Goal: Transaction & Acquisition: Purchase product/service

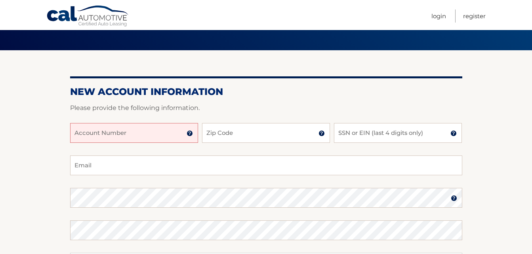
scroll to position [53, 0]
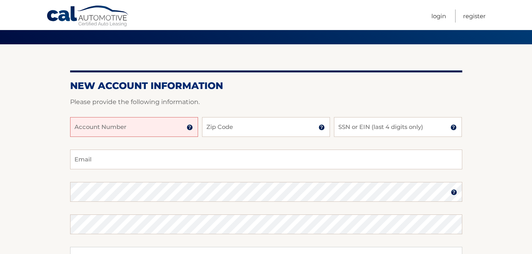
click at [89, 131] on input "Account Number" at bounding box center [134, 127] width 128 height 20
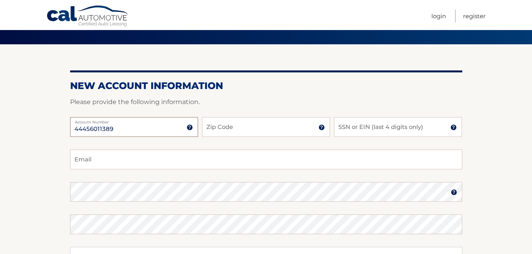
type input "44456011389"
click at [246, 125] on input "Zip Code" at bounding box center [266, 127] width 128 height 20
type input "14224"
click at [357, 128] on input "SSN or EIN (last 4 digits only)" at bounding box center [398, 127] width 128 height 20
type input "0345"
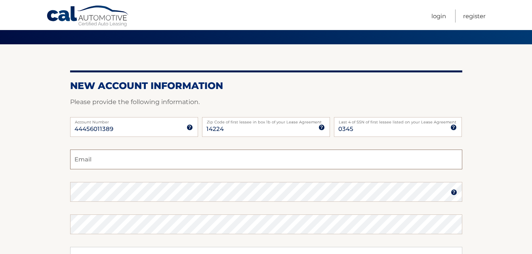
click at [169, 158] on input "Email" at bounding box center [266, 160] width 392 height 20
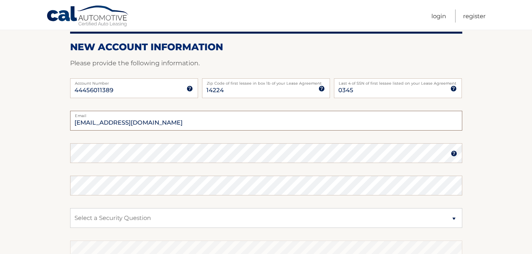
scroll to position [92, 0]
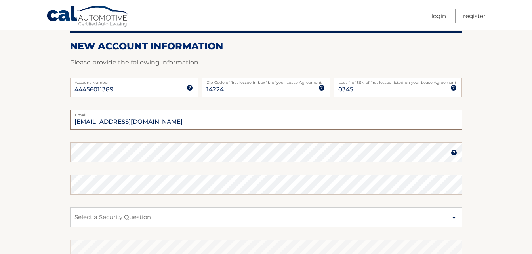
type input "jfro311@aol.com"
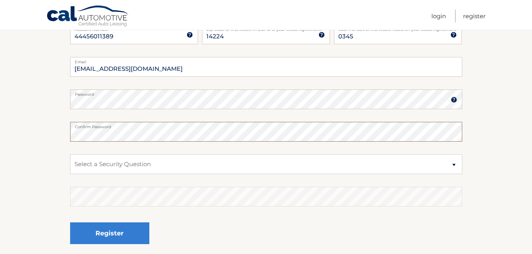
scroll to position [171, 0]
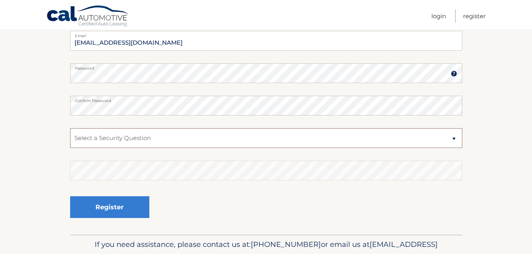
click at [456, 137] on select "Select a Security Question What was the name of your elementary school? What is…" at bounding box center [266, 138] width 392 height 20
select select "2"
click at [70, 128] on select "Select a Security Question What was the name of your elementary school? What is…" at bounding box center [266, 138] width 392 height 20
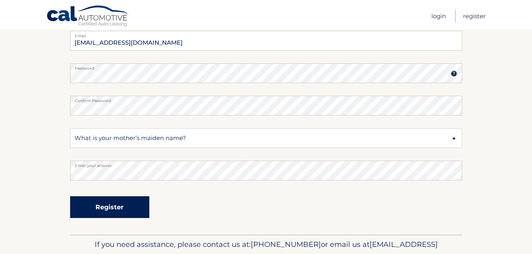
click at [112, 202] on button "Register" at bounding box center [109, 207] width 79 height 22
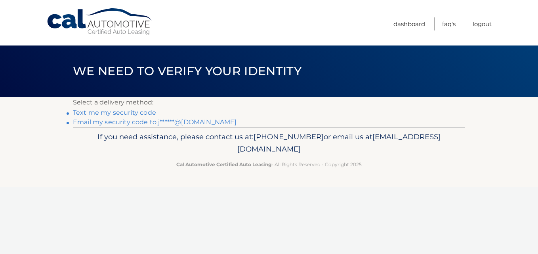
click at [114, 112] on link "Text me my security code" at bounding box center [114, 113] width 83 height 8
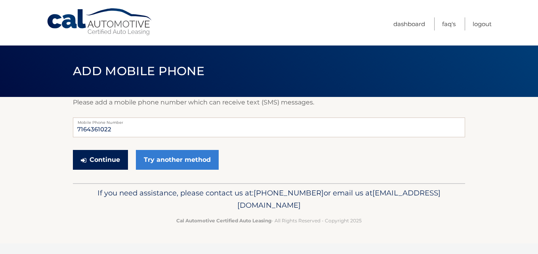
click at [99, 157] on button "Continue" at bounding box center [100, 160] width 55 height 20
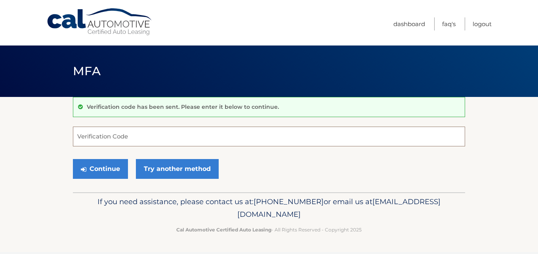
click at [126, 136] on input "Verification Code" at bounding box center [269, 137] width 392 height 20
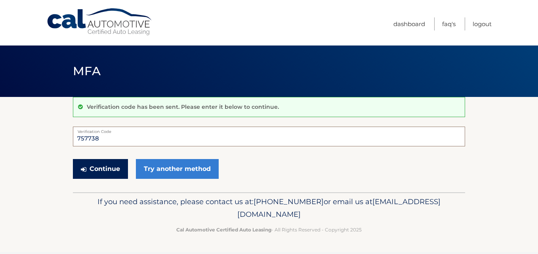
type input "757738"
click at [105, 173] on button "Continue" at bounding box center [100, 169] width 55 height 20
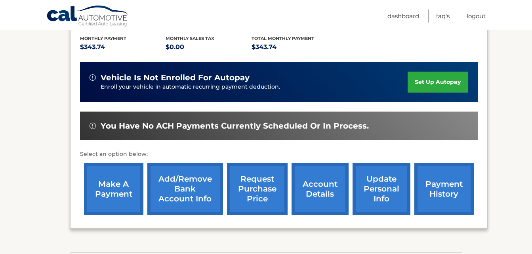
scroll to position [173, 0]
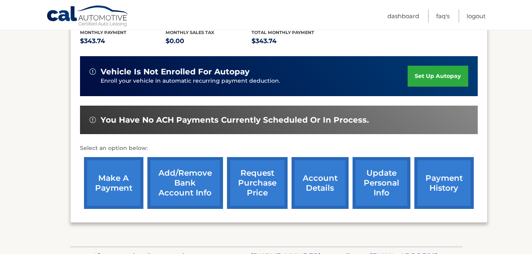
click at [117, 190] on link "make a payment" at bounding box center [113, 183] width 59 height 52
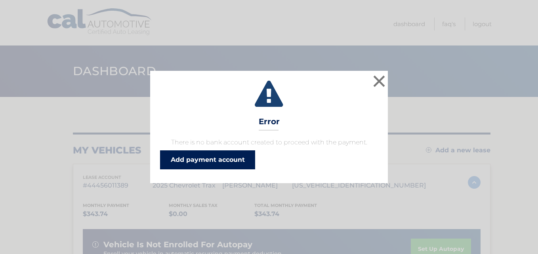
click at [193, 163] on link "Add payment account" at bounding box center [207, 159] width 95 height 19
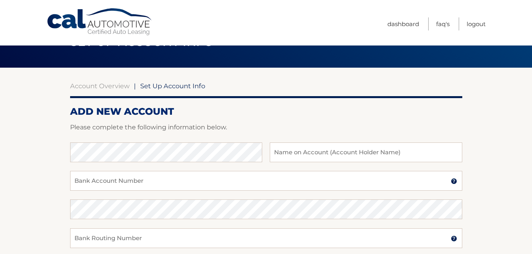
scroll to position [40, 0]
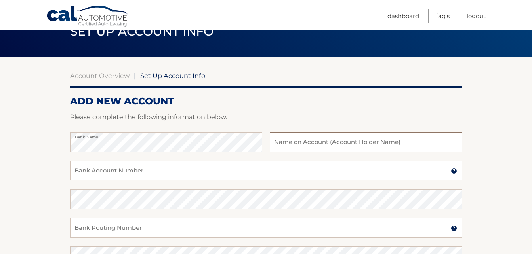
click at [326, 138] on input "text" at bounding box center [366, 142] width 192 height 20
type input "[PERSON_NAME]"
click at [171, 167] on input "Bank Account Number" at bounding box center [266, 171] width 392 height 20
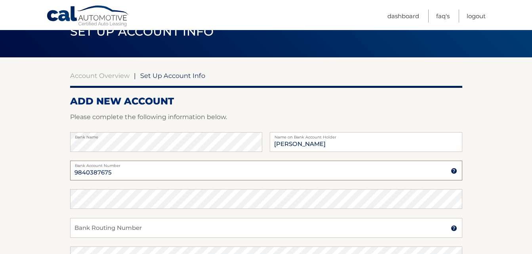
type input "9840387675"
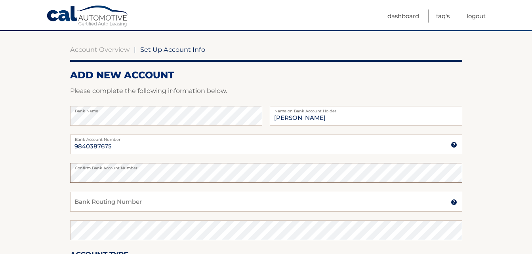
scroll to position [66, 0]
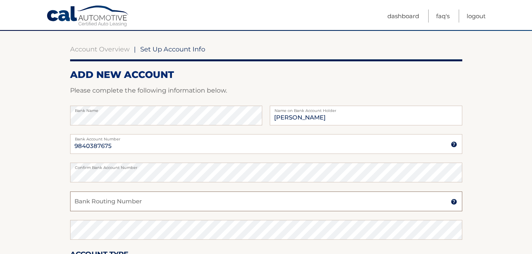
click at [150, 200] on input "Bank Routing Number" at bounding box center [266, 202] width 392 height 20
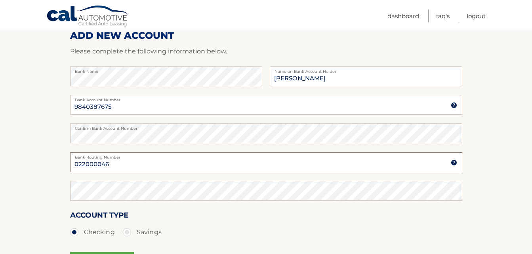
scroll to position [106, 0]
type input "022000046"
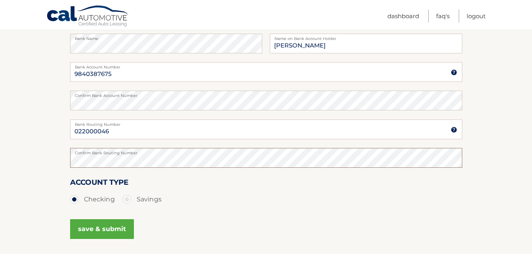
scroll to position [145, 0]
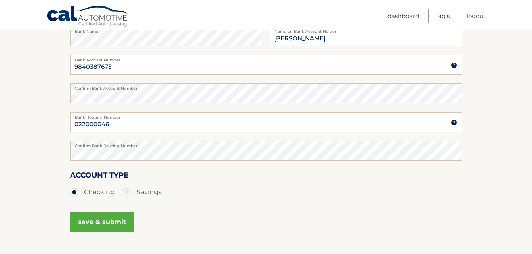
click at [100, 224] on button "save & submit" at bounding box center [102, 222] width 64 height 20
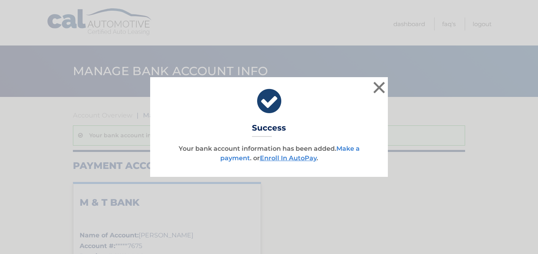
click at [349, 149] on link "Make a payment" at bounding box center [289, 153] width 139 height 17
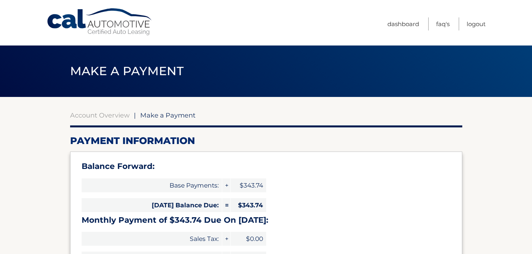
select select "NjAwZmFkZDMtZTgzNy00ZTU1LWE4MzgtZDE0YjBkMzAzMmFh"
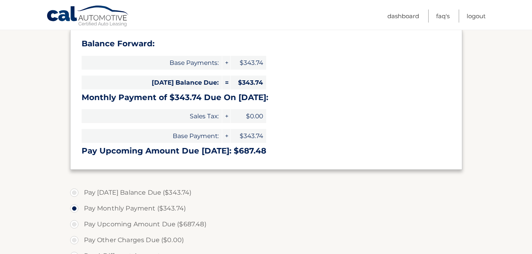
scroll to position [132, 0]
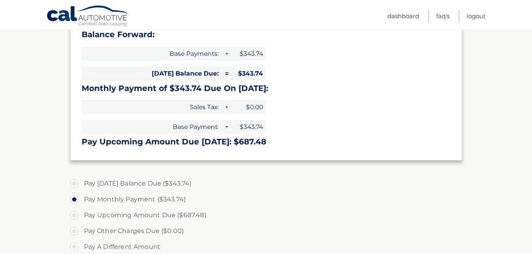
click at [74, 183] on label "Pay [DATE] Balance Due ($343.74)" at bounding box center [266, 184] width 392 height 16
click at [74, 183] on input "Pay [DATE] Balance Due ($343.74)" at bounding box center [77, 182] width 8 height 13
radio input "true"
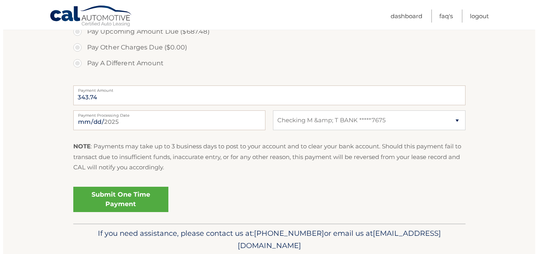
scroll to position [317, 0]
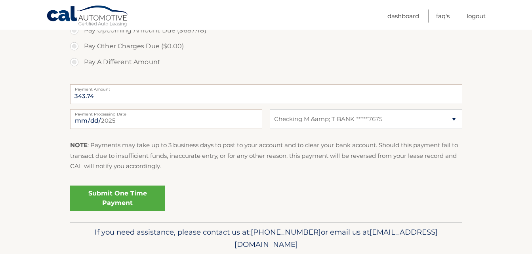
click at [125, 198] on link "Submit One Time Payment" at bounding box center [117, 198] width 95 height 25
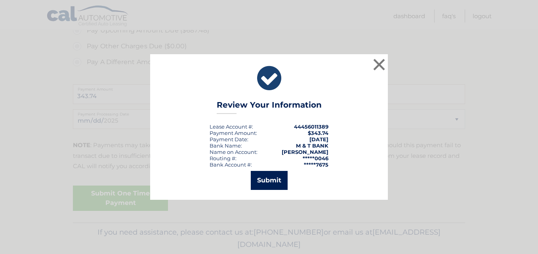
click at [274, 184] on button "Submit" at bounding box center [269, 180] width 37 height 19
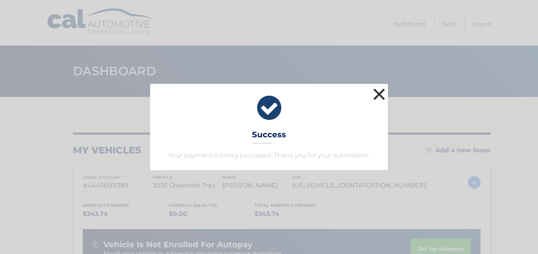
click at [375, 91] on button "×" at bounding box center [379, 94] width 16 height 16
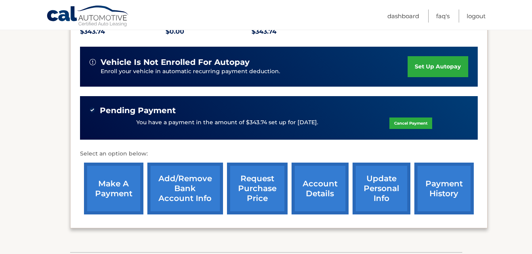
scroll to position [198, 0]
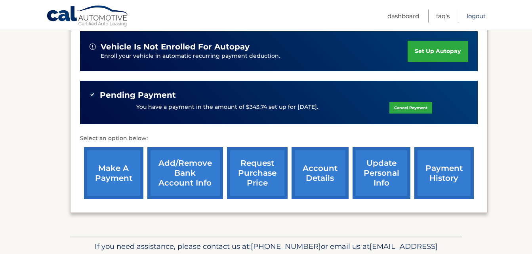
click at [480, 17] on link "Logout" at bounding box center [475, 16] width 19 height 13
